Goal: Navigation & Orientation: Find specific page/section

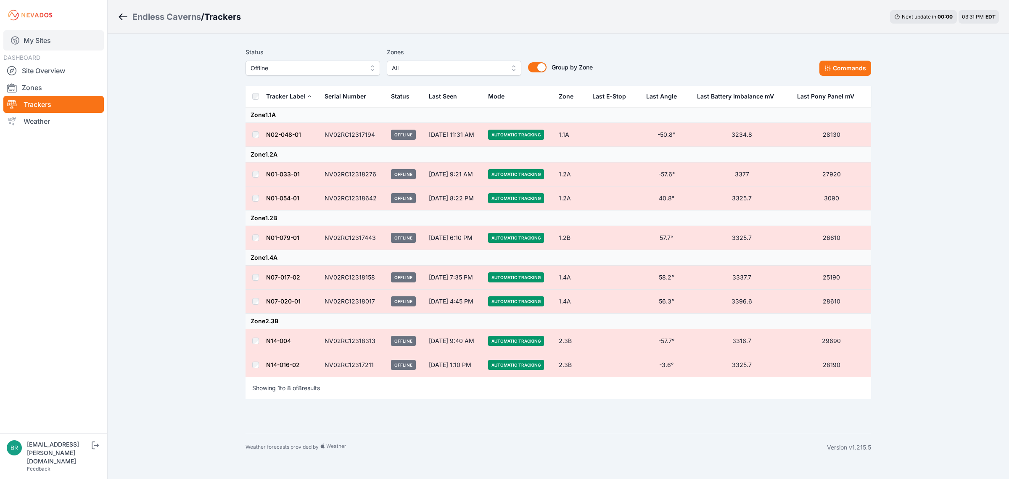
click at [38, 40] on link "My Sites" at bounding box center [53, 40] width 101 height 20
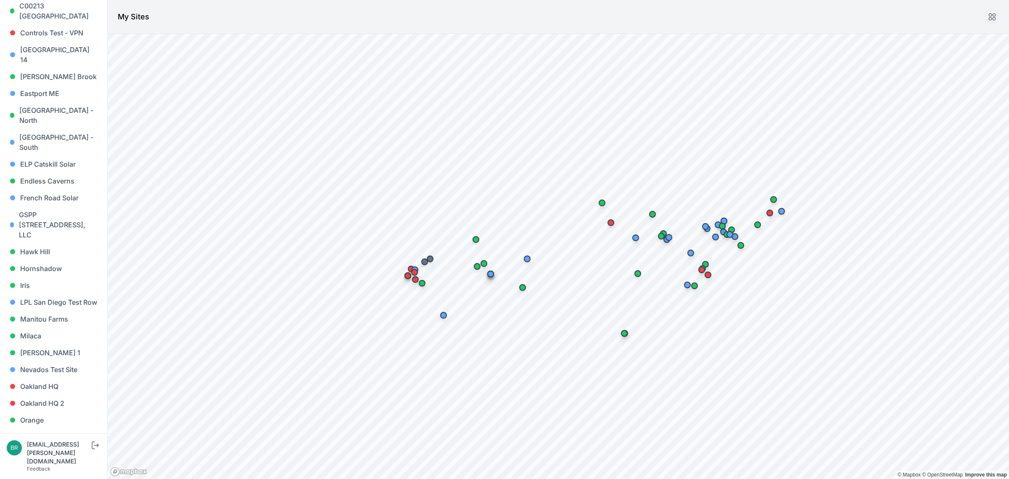
scroll to position [263, 0]
click at [54, 408] on link "Orange" at bounding box center [54, 416] width 94 height 17
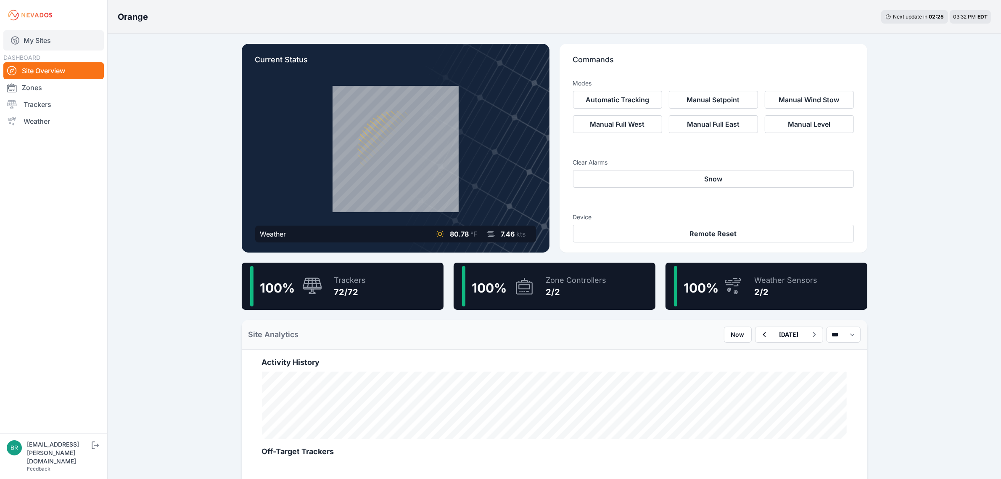
click at [81, 43] on link "My Sites" at bounding box center [53, 40] width 101 height 20
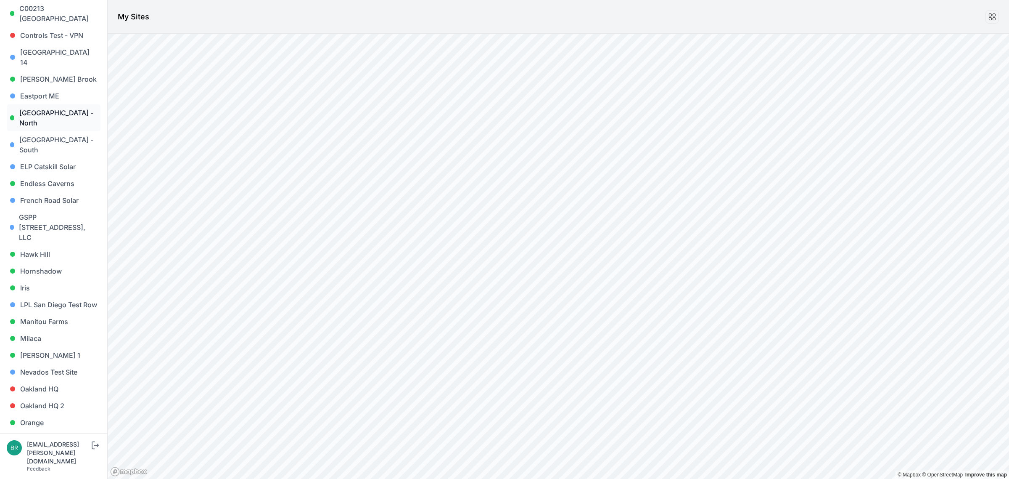
scroll to position [263, 0]
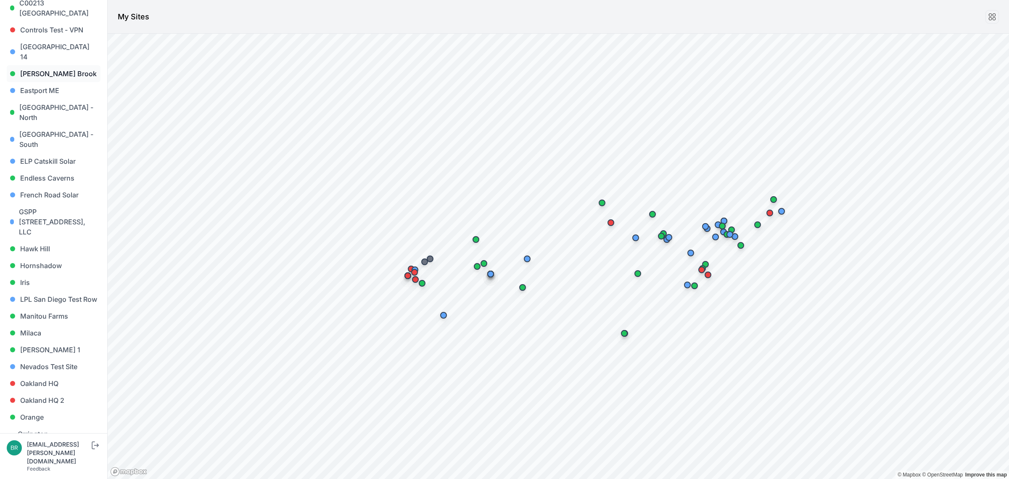
click at [56, 65] on link "[PERSON_NAME] Brook" at bounding box center [54, 73] width 94 height 17
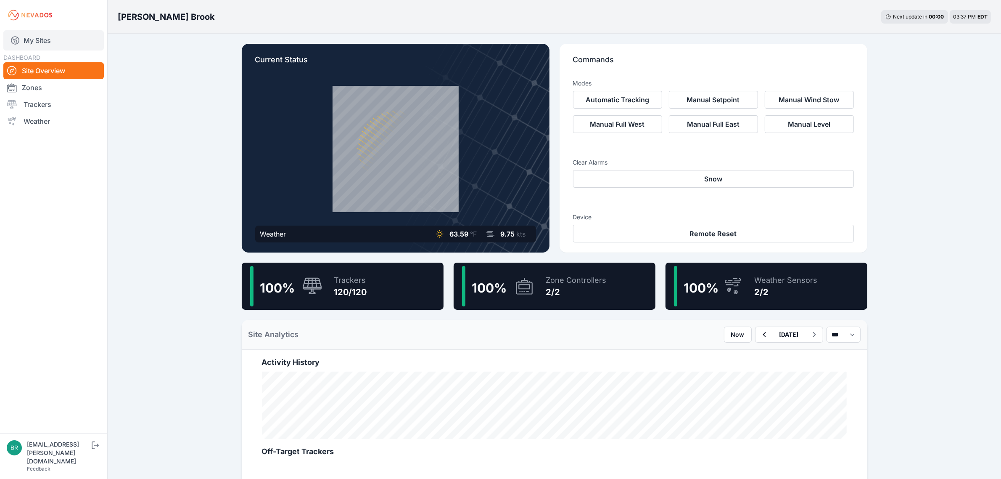
click at [66, 36] on link "My Sites" at bounding box center [53, 40] width 101 height 20
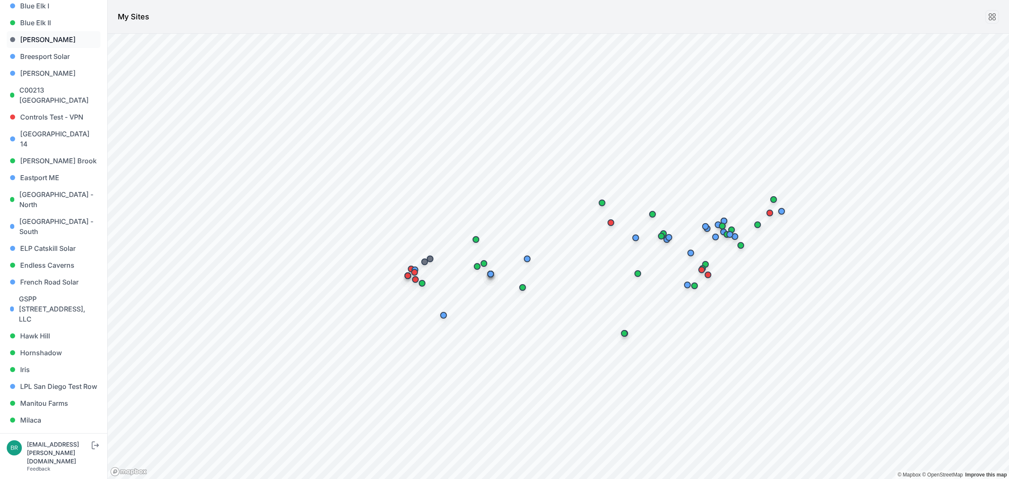
scroll to position [158, 0]
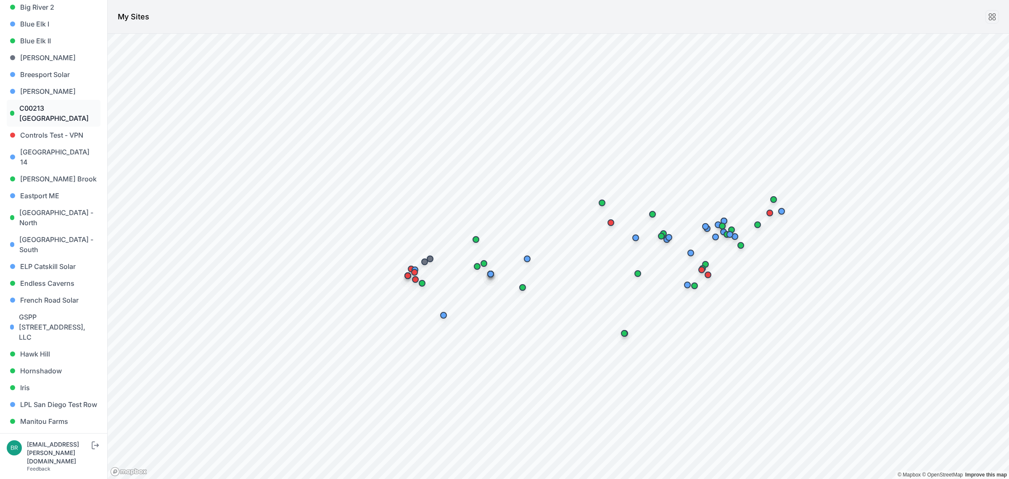
click at [59, 111] on link "C00213 [GEOGRAPHIC_DATA]" at bounding box center [54, 113] width 94 height 27
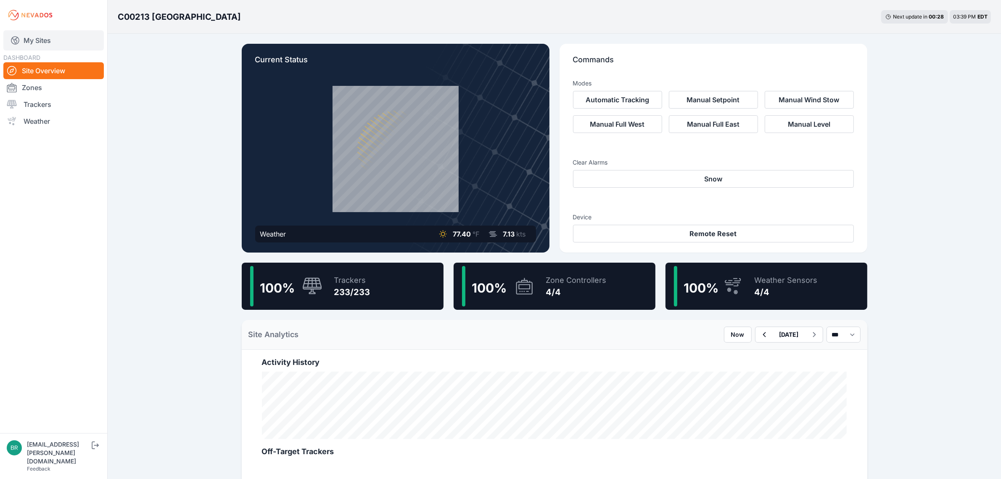
click at [63, 42] on link "My Sites" at bounding box center [53, 40] width 101 height 20
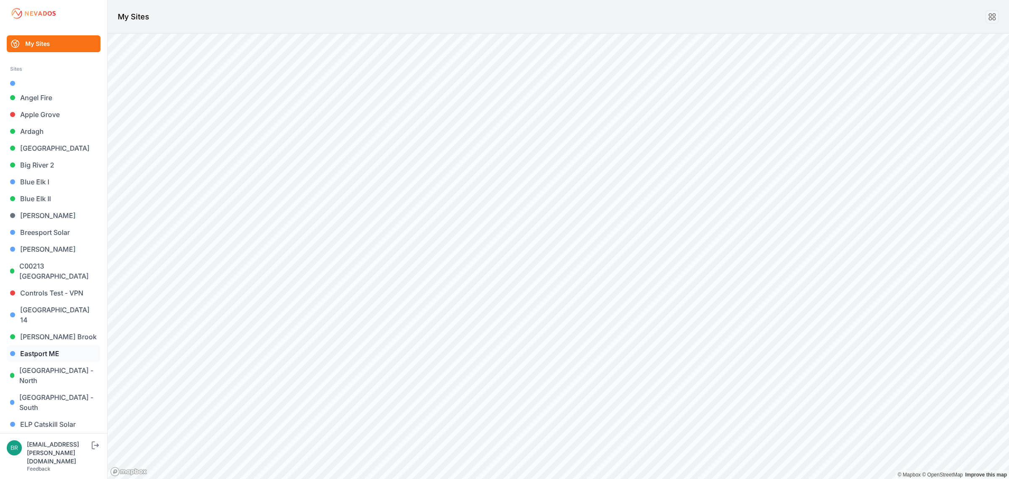
click at [64, 350] on link "Eastport ME" at bounding box center [54, 353] width 94 height 17
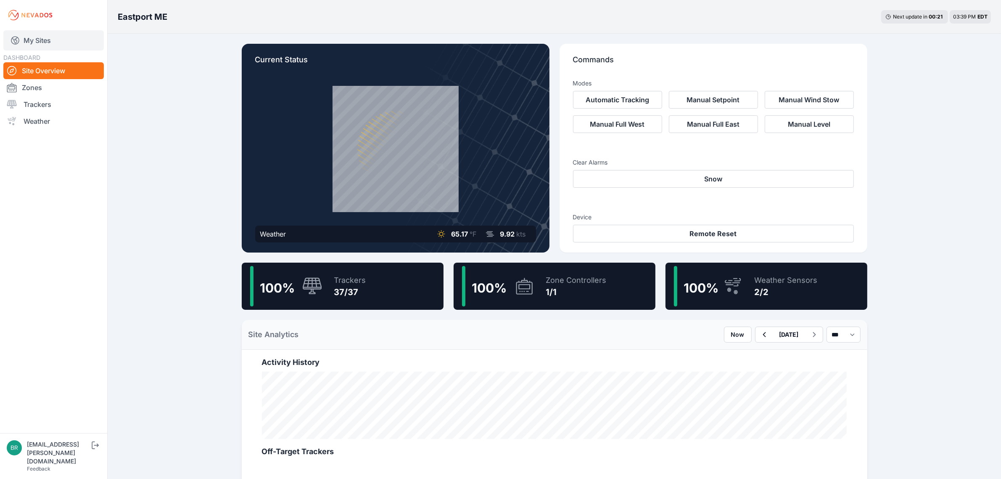
click at [45, 45] on link "My Sites" at bounding box center [53, 40] width 101 height 20
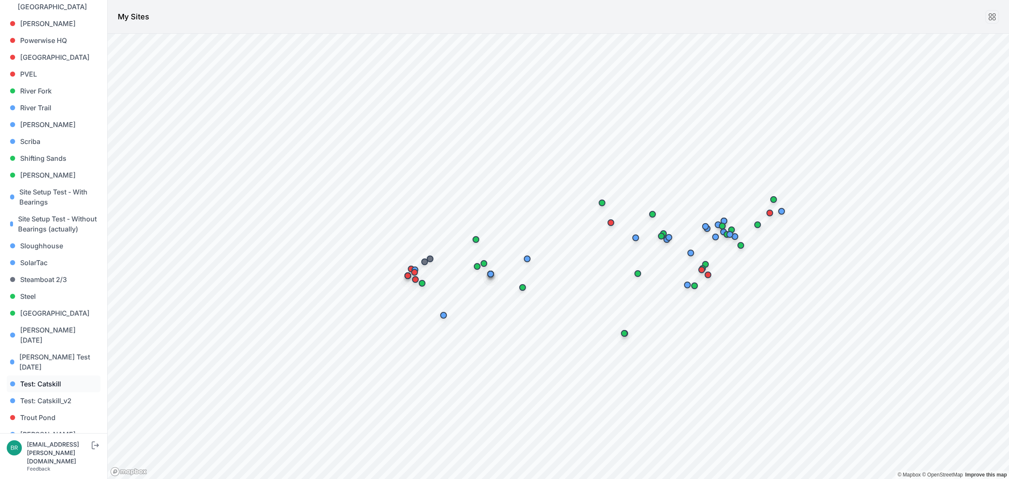
scroll to position [712, 0]
click at [51, 458] on link "[PERSON_NAME] [PERSON_NAME]" at bounding box center [54, 471] width 94 height 27
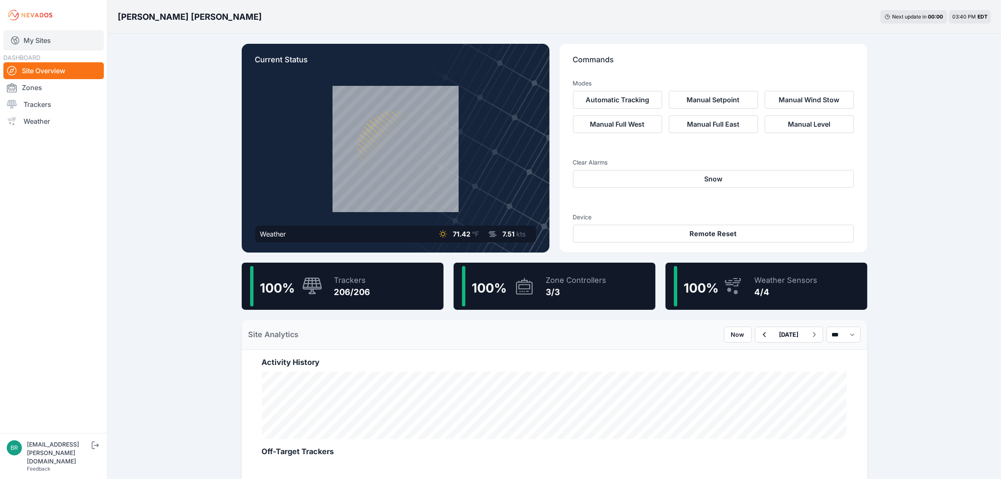
click at [64, 53] on div "DASHBOARD Site Overview Zones Trackers Weather" at bounding box center [53, 90] width 101 height 77
click at [64, 42] on link "My Sites" at bounding box center [53, 40] width 101 height 20
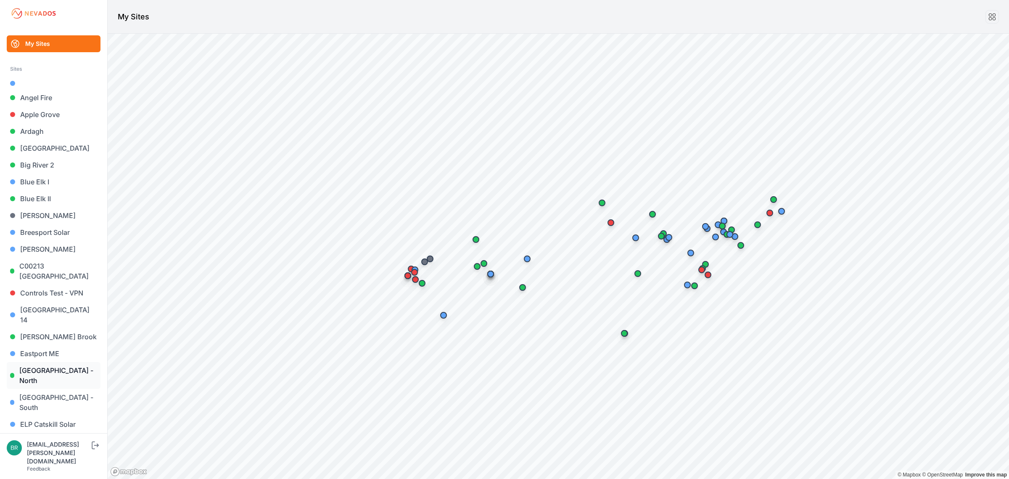
click at [55, 363] on link "[GEOGRAPHIC_DATA] - North" at bounding box center [54, 375] width 94 height 27
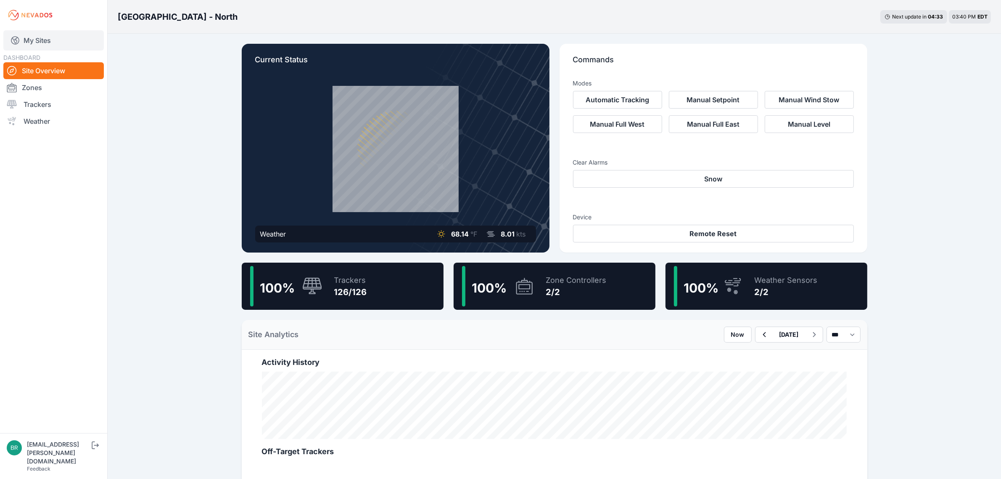
click at [71, 42] on link "My Sites" at bounding box center [53, 40] width 101 height 20
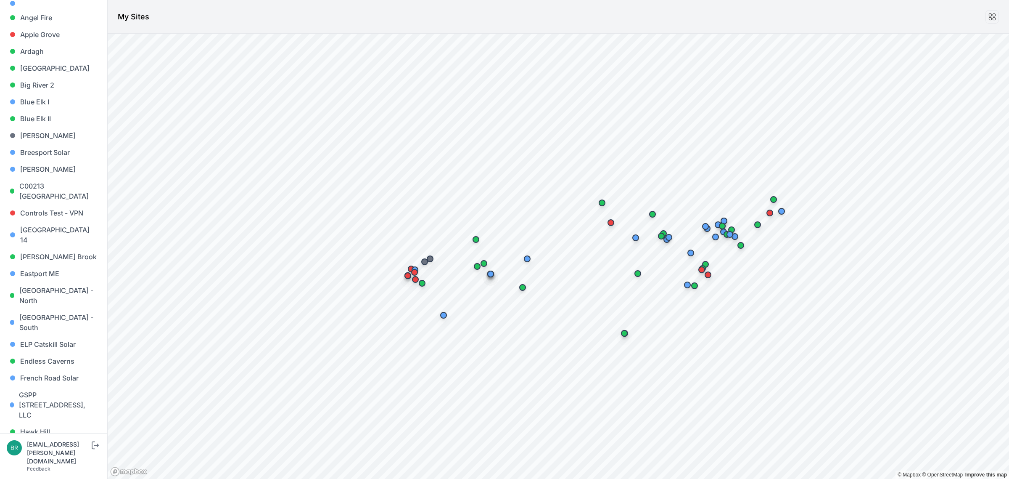
scroll to position [210, 0]
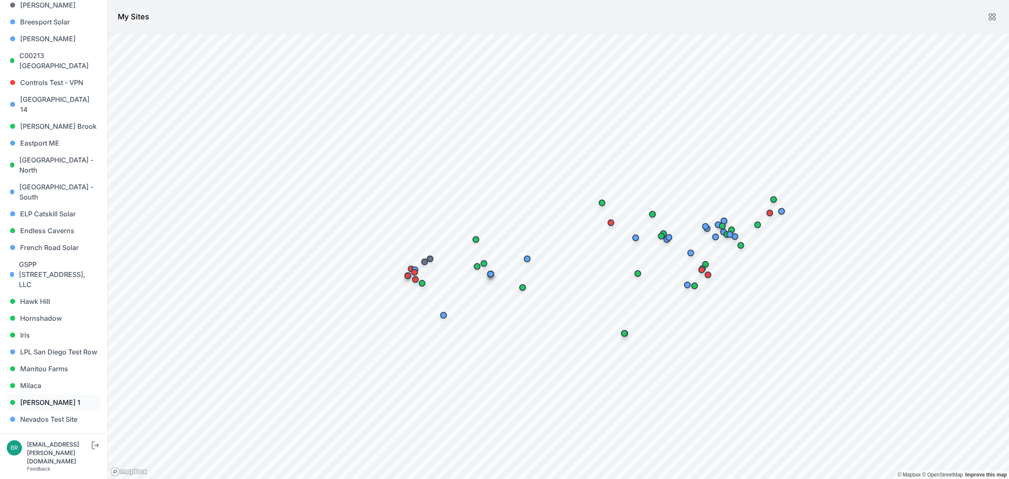
click at [42, 394] on link "[PERSON_NAME] 1" at bounding box center [54, 402] width 94 height 17
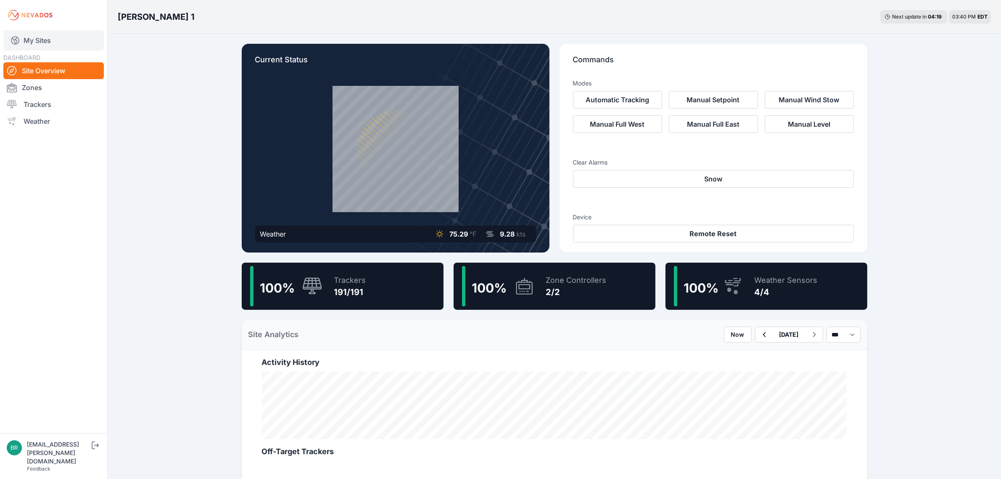
click at [43, 39] on link "My Sites" at bounding box center [53, 40] width 101 height 20
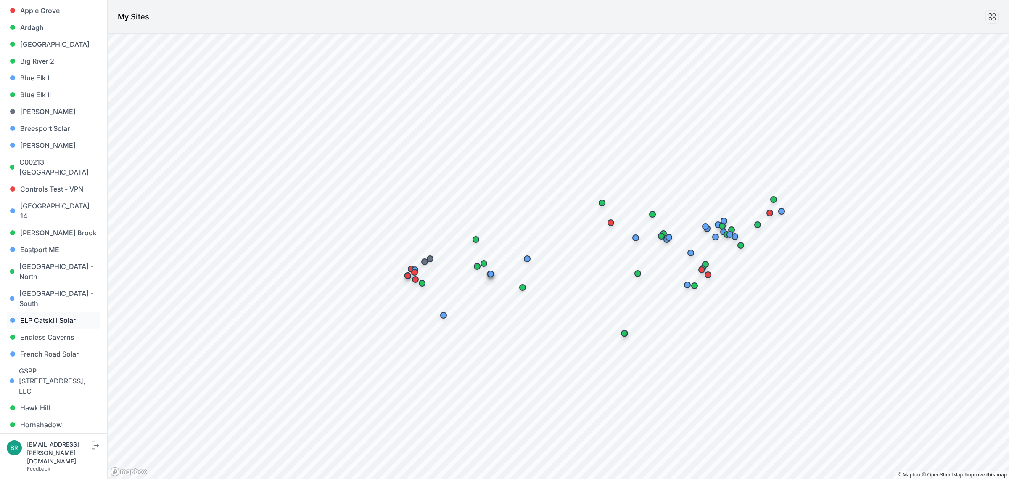
scroll to position [105, 0]
click at [55, 398] on link "Hawk Hill" at bounding box center [54, 406] width 94 height 17
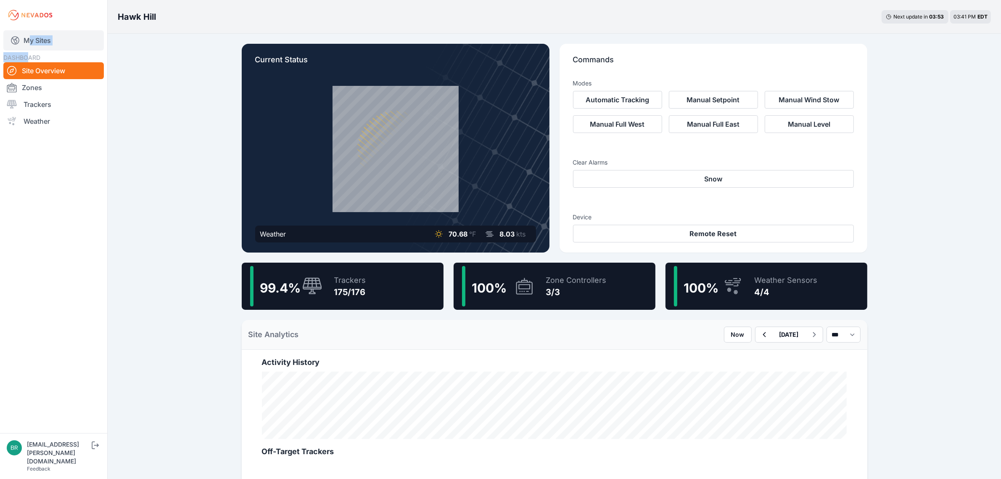
drag, startPoint x: 26, startPoint y: 50, endPoint x: 34, endPoint y: 45, distance: 9.6
click at [34, 45] on nav "My Sites DASHBOARD Site Overview Zones Trackers Weather" at bounding box center [53, 228] width 107 height 396
click at [34, 44] on link "My Sites" at bounding box center [53, 40] width 101 height 20
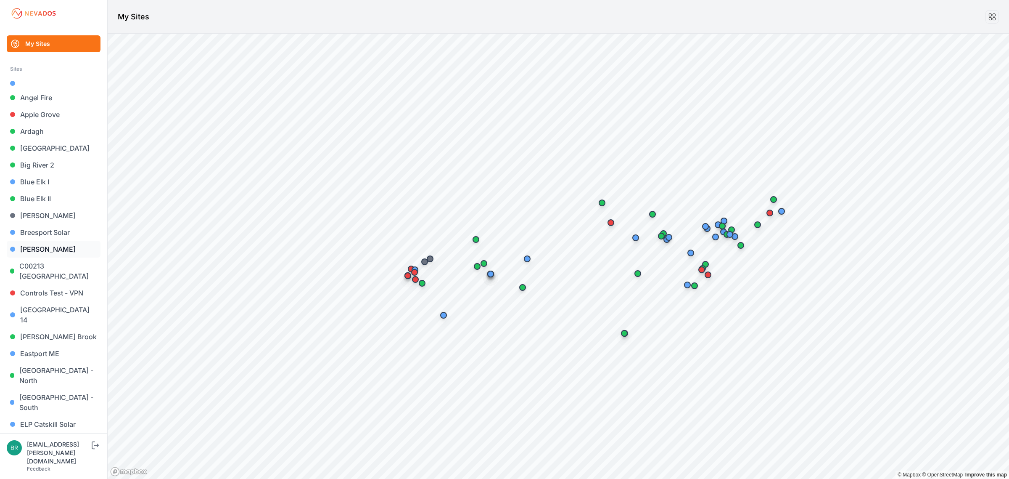
click at [53, 246] on link "[PERSON_NAME]" at bounding box center [54, 249] width 94 height 17
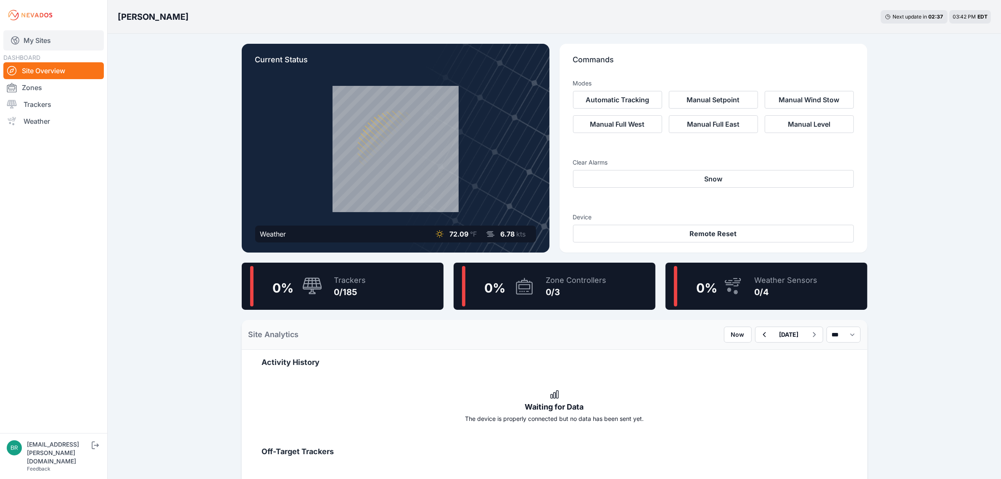
click at [61, 44] on link "My Sites" at bounding box center [53, 40] width 101 height 20
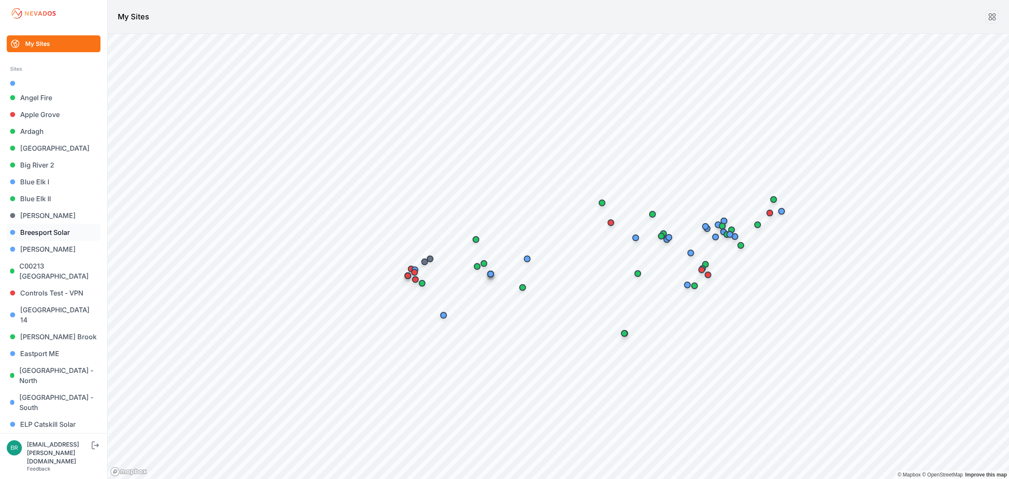
click at [51, 236] on link "Breesport Solar" at bounding box center [54, 232] width 94 height 17
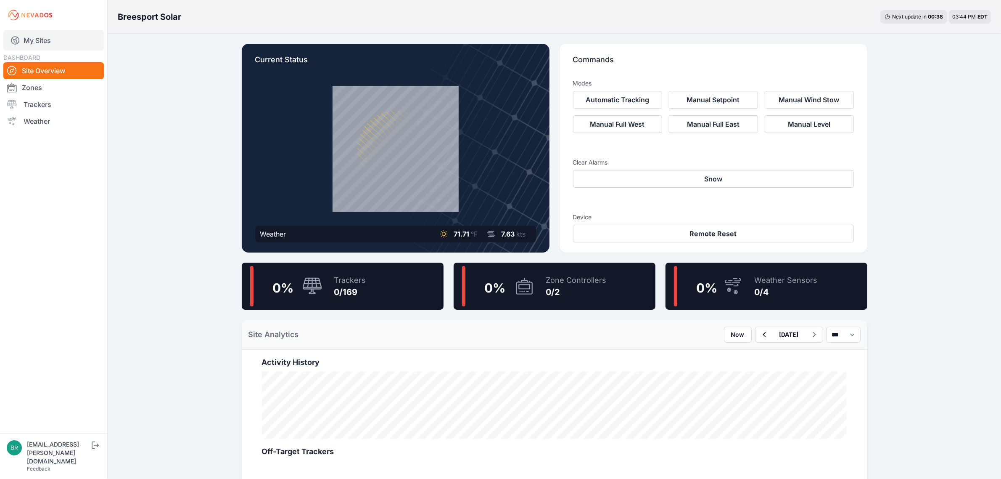
drag, startPoint x: 59, startPoint y: 37, endPoint x: 51, endPoint y: 37, distance: 7.6
click at [59, 37] on link "My Sites" at bounding box center [53, 40] width 101 height 20
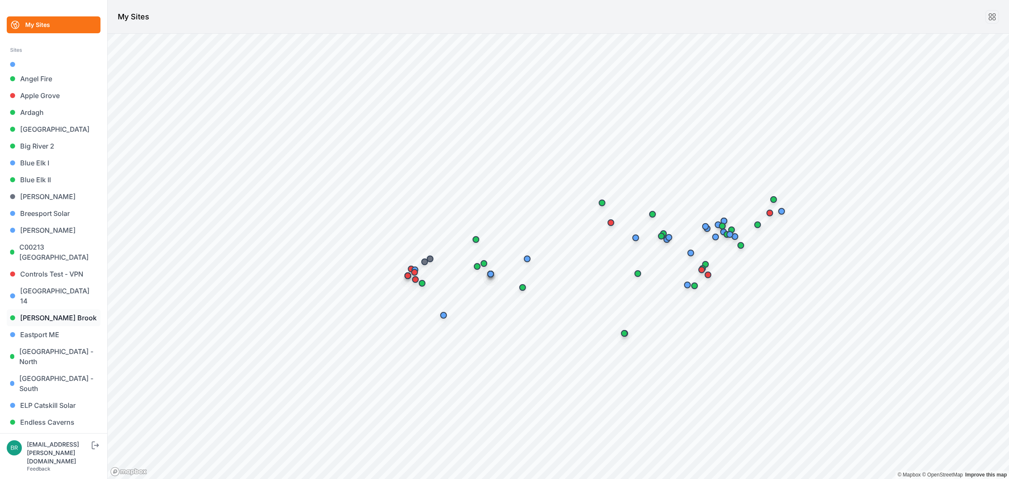
scroll to position [53, 0]
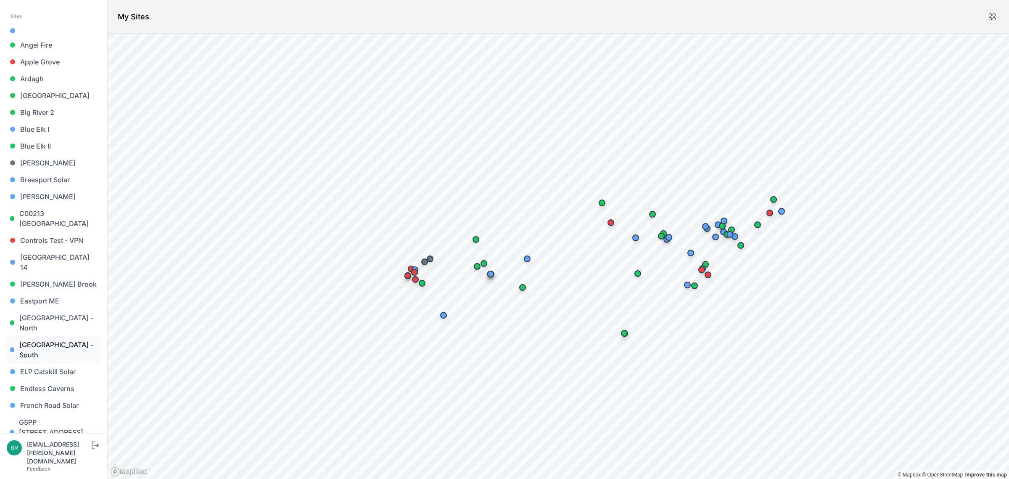
click at [74, 336] on link "[GEOGRAPHIC_DATA] - South" at bounding box center [54, 349] width 94 height 27
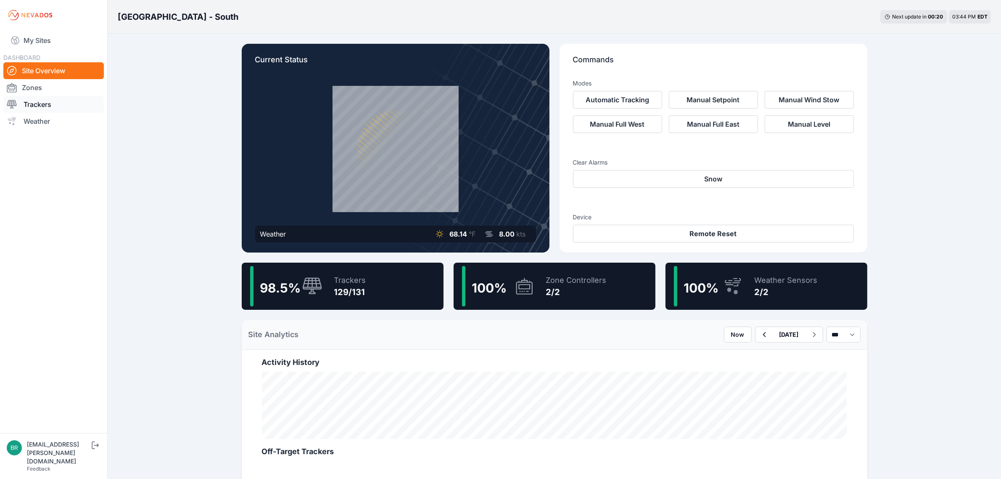
click at [85, 106] on link "Trackers" at bounding box center [53, 104] width 101 height 17
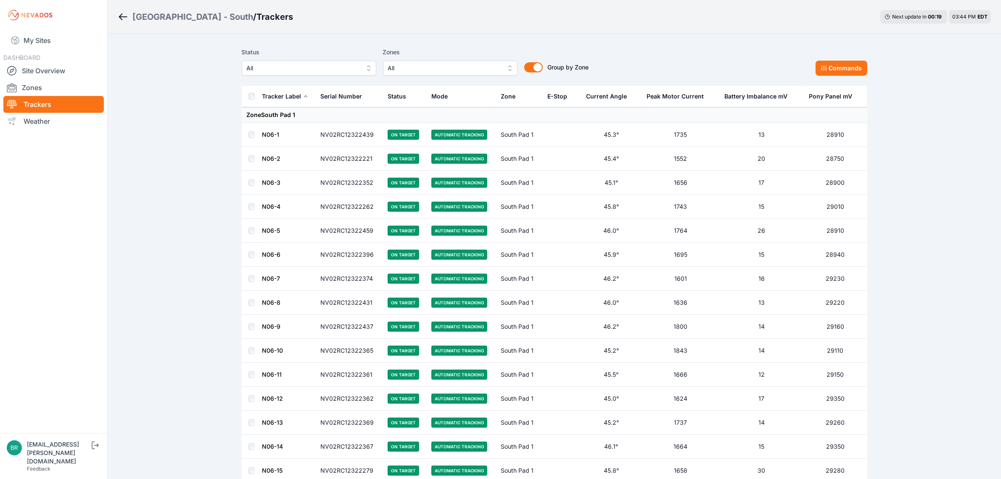
click at [331, 61] on button "All" at bounding box center [309, 68] width 135 height 15
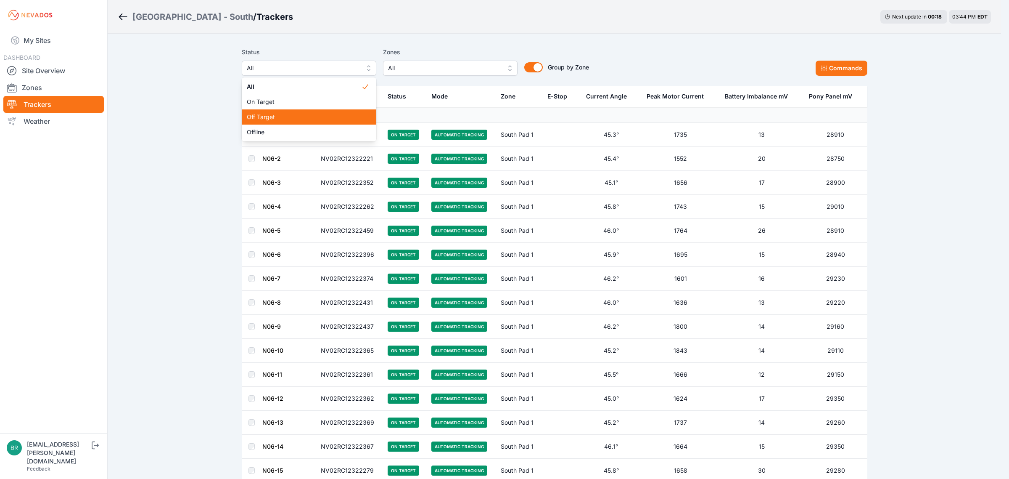
click at [303, 114] on span "Off Target" at bounding box center [304, 117] width 114 height 8
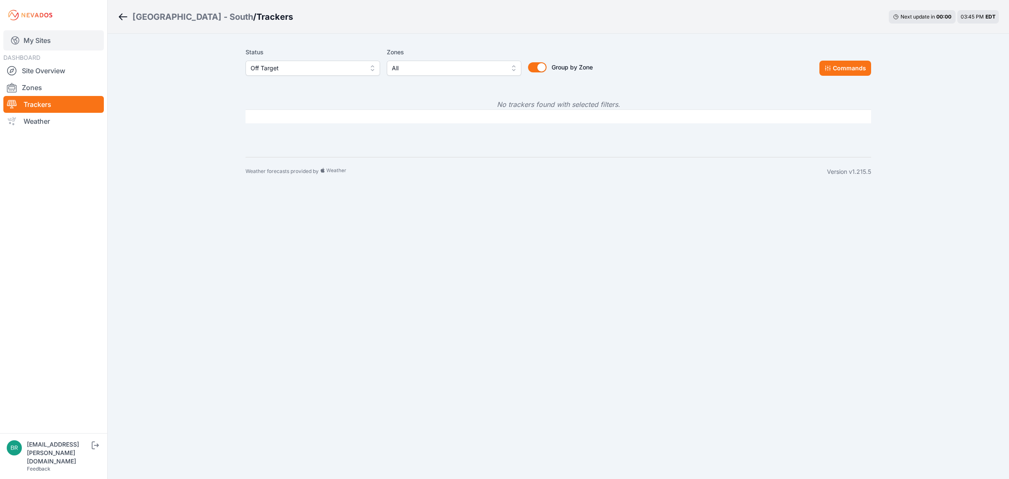
click at [58, 36] on link "My Sites" at bounding box center [53, 40] width 101 height 20
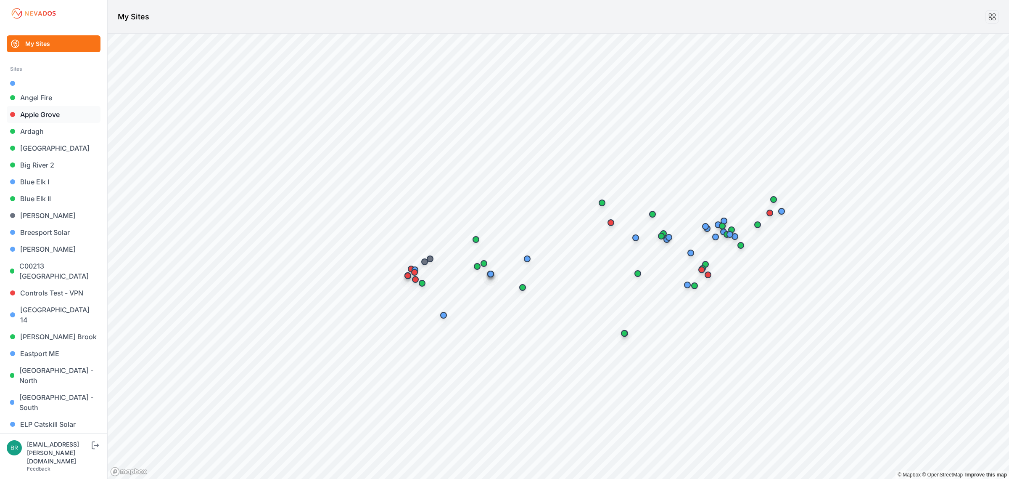
click at [49, 117] on link "Apple Grove" at bounding box center [54, 114] width 94 height 17
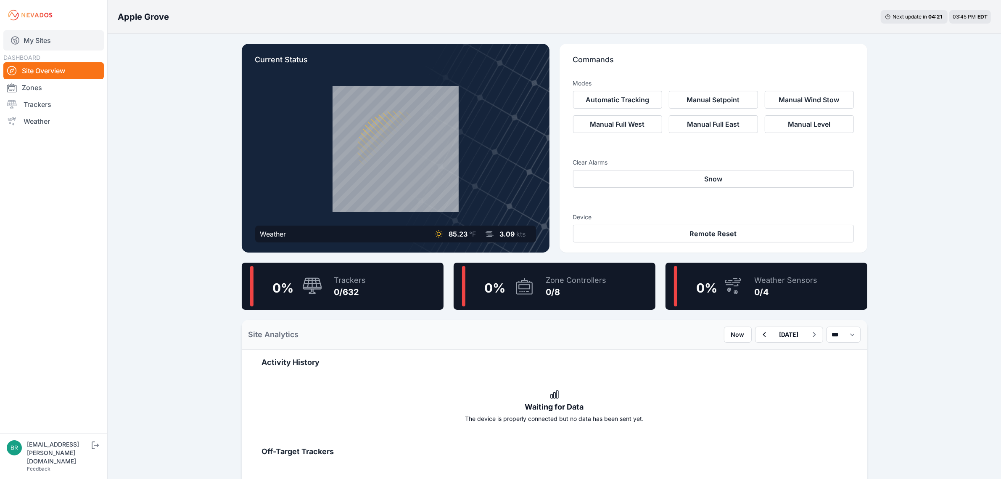
click at [49, 45] on link "My Sites" at bounding box center [53, 40] width 101 height 20
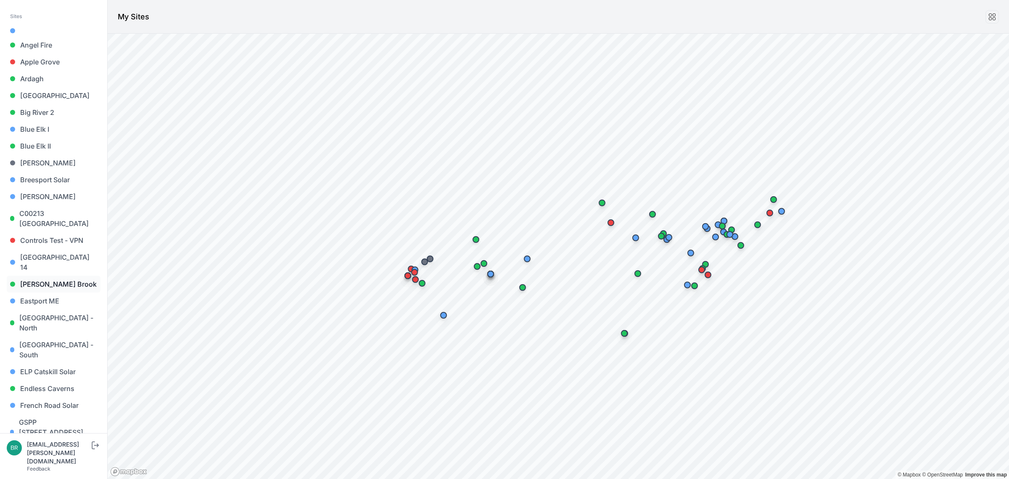
scroll to position [105, 0]
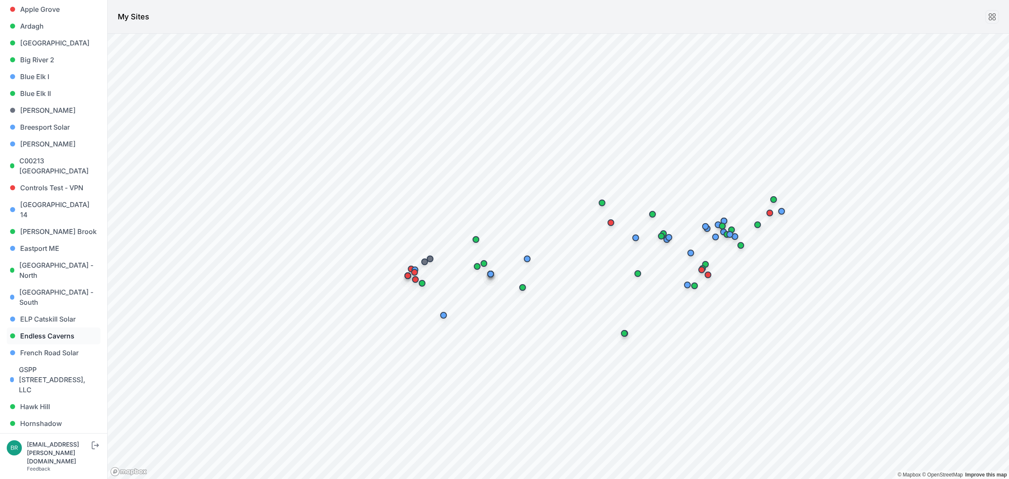
click at [66, 327] on link "Endless Caverns" at bounding box center [54, 335] width 94 height 17
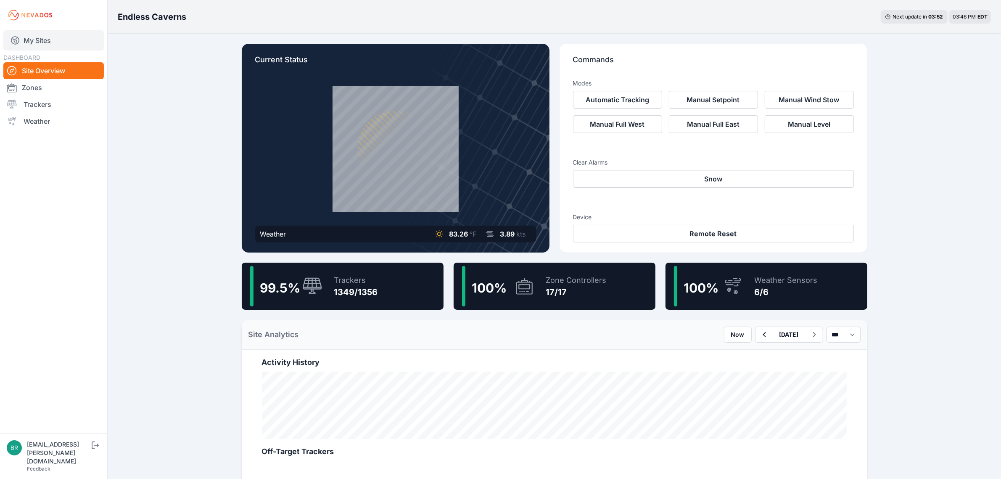
click at [15, 43] on icon at bounding box center [15, 41] width 8 height 8
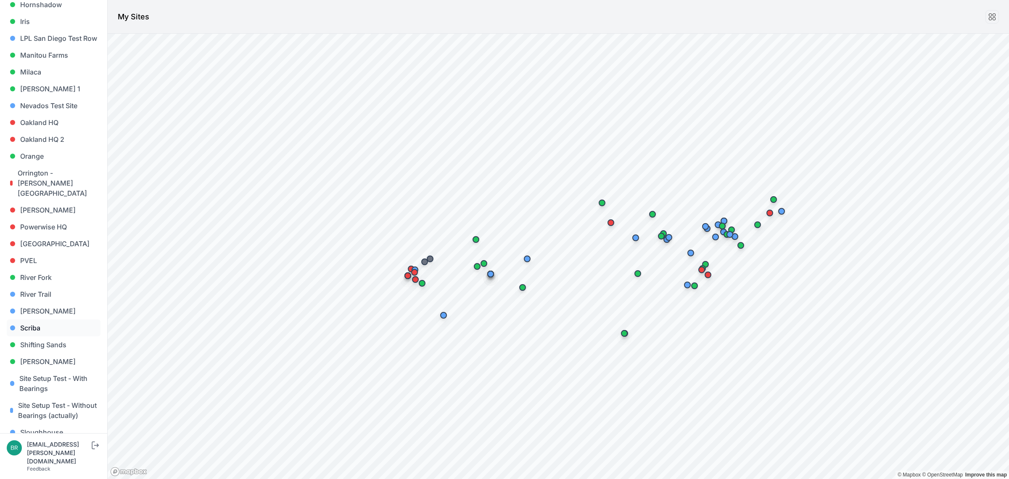
scroll to position [526, 0]
click at [53, 283] on link "River Trail" at bounding box center [54, 291] width 94 height 17
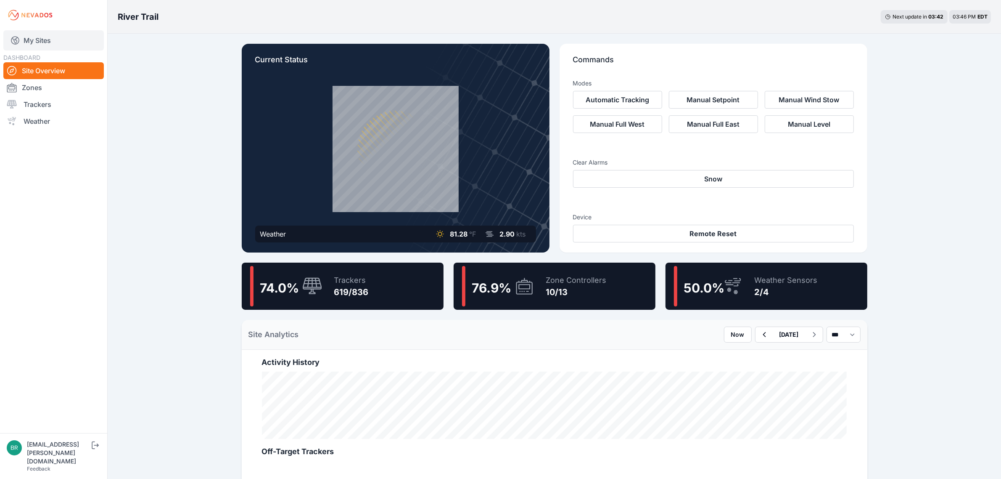
click at [58, 40] on link "My Sites" at bounding box center [53, 40] width 101 height 20
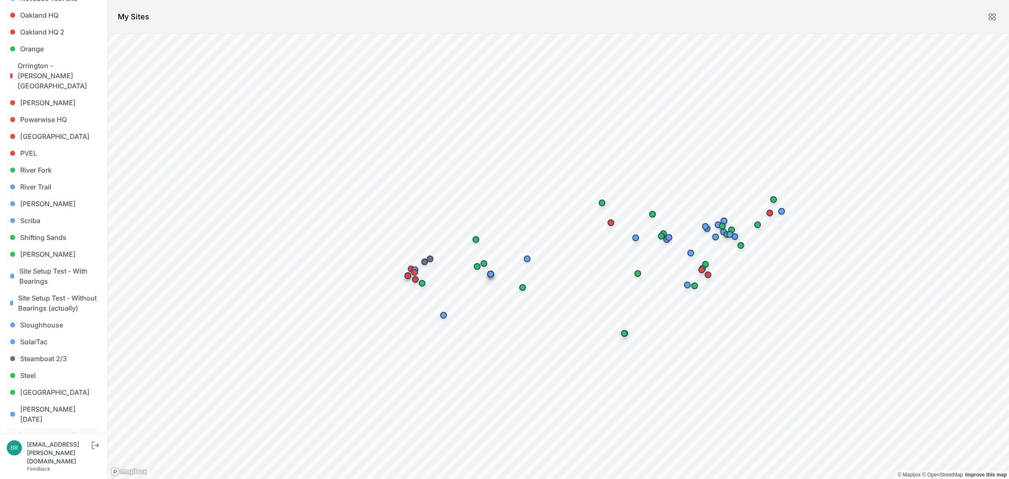
scroll to position [712, 0]
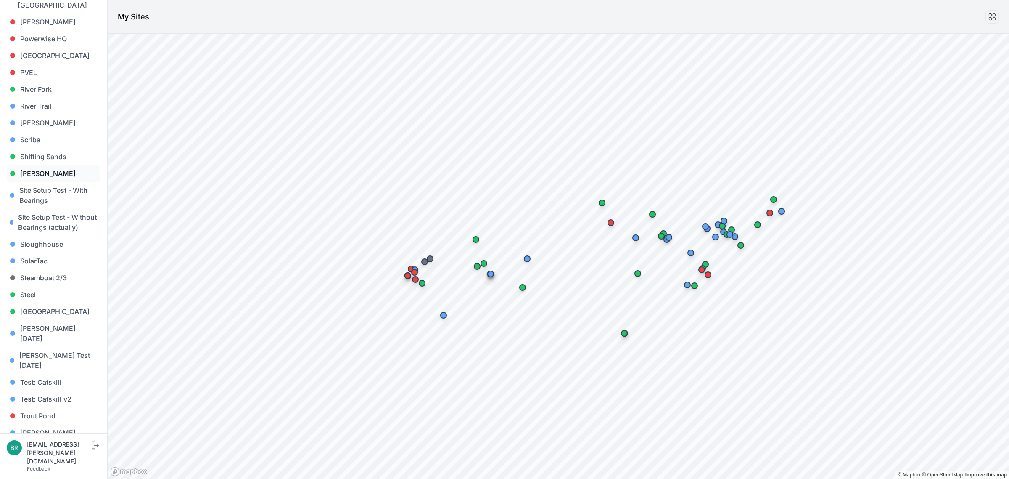
click at [61, 165] on link "[PERSON_NAME]" at bounding box center [54, 173] width 94 height 17
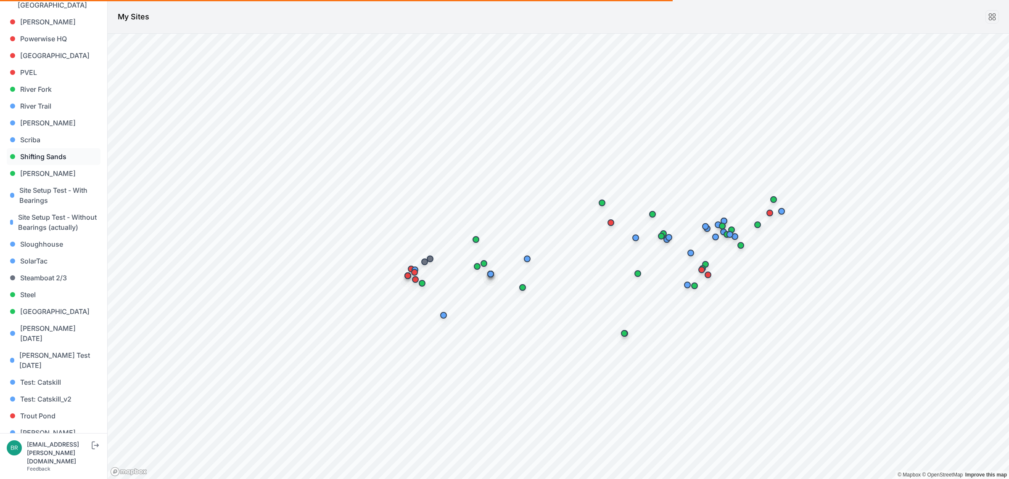
click at [62, 165] on link "[PERSON_NAME]" at bounding box center [54, 173] width 94 height 17
click at [64, 148] on link "Shifting Sands" at bounding box center [54, 156] width 94 height 17
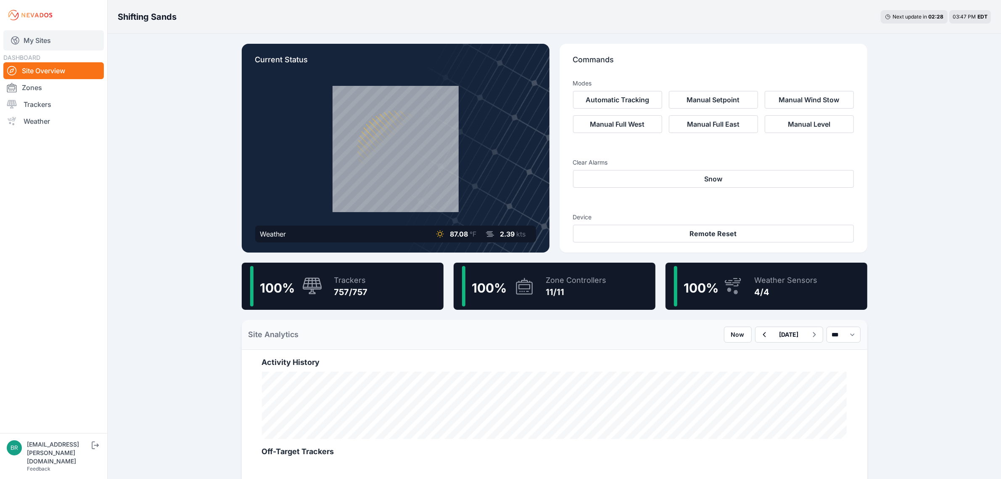
click at [93, 45] on link "My Sites" at bounding box center [53, 40] width 101 height 20
